Goal: Navigation & Orientation: Find specific page/section

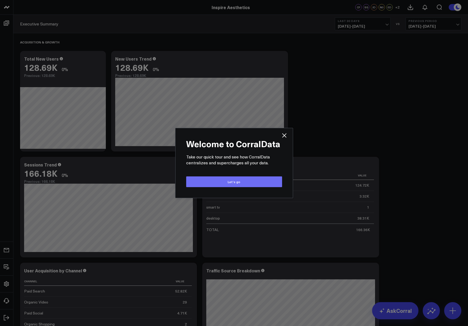
click at [244, 182] on button "Let’s go" at bounding box center [234, 181] width 96 height 11
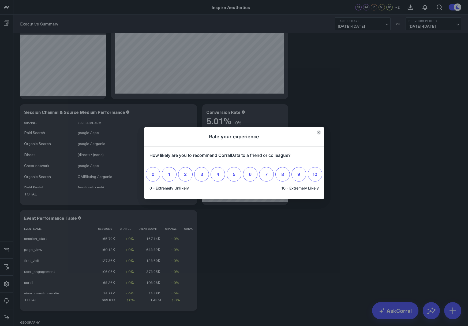
click at [318, 130] on button "Close" at bounding box center [319, 132] width 4 height 4
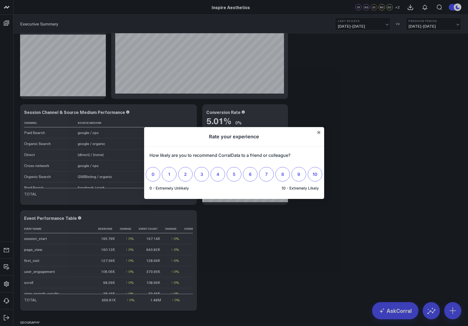
click at [317, 132] on button "Close" at bounding box center [319, 132] width 4 height 4
